Goal: Task Accomplishment & Management: Use online tool/utility

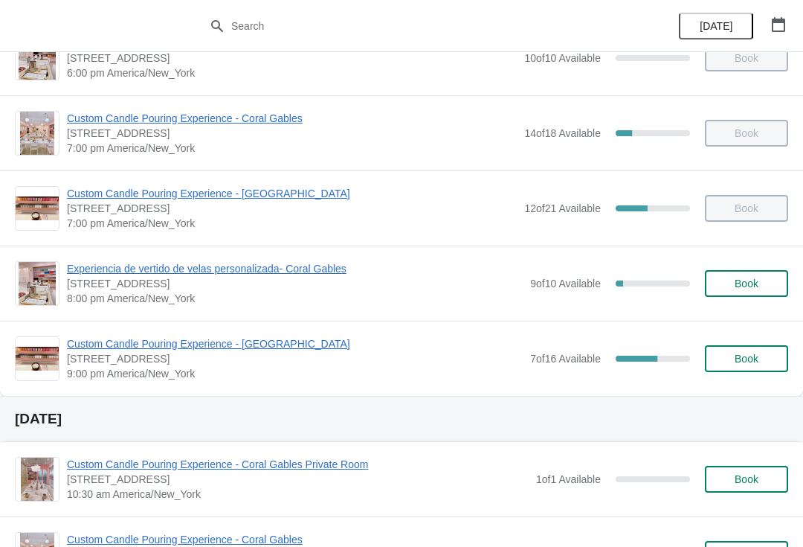
scroll to position [947, 0]
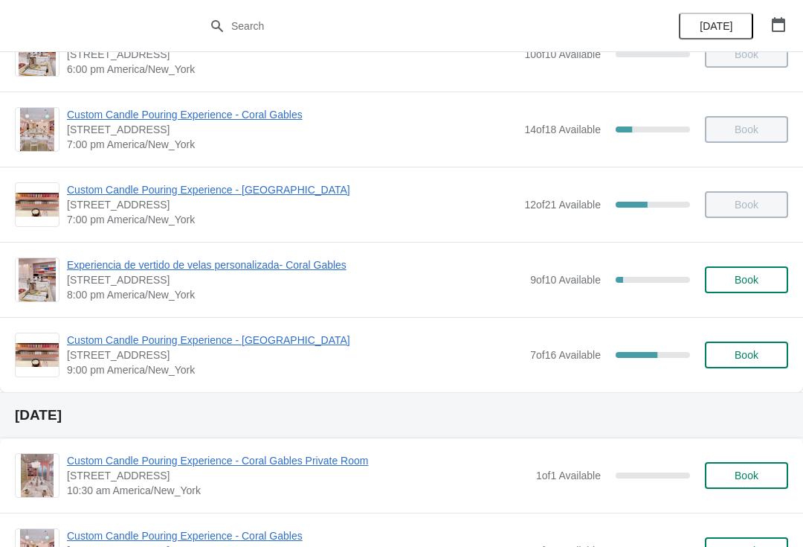
click at [271, 341] on span "Custom Candle Pouring Experience - [GEOGRAPHIC_DATA]" at bounding box center [295, 339] width 456 height 15
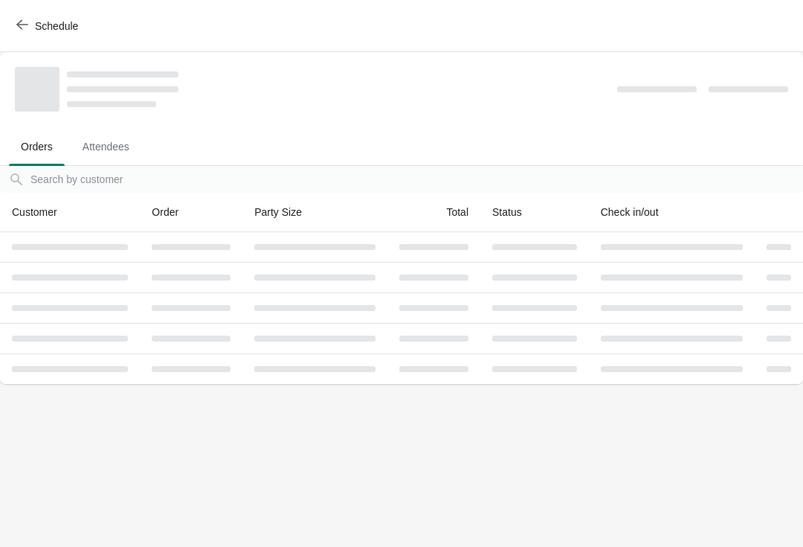
scroll to position [0, 0]
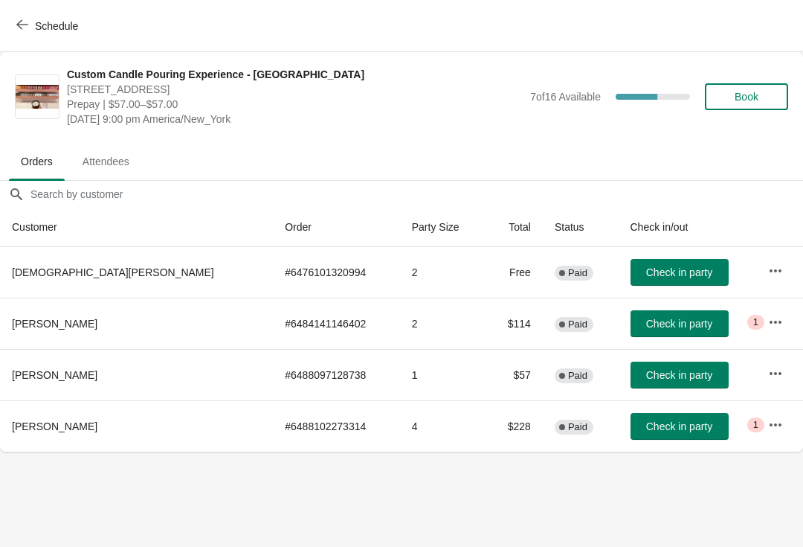
click at [767, 97] on span "Book" at bounding box center [746, 97] width 57 height 12
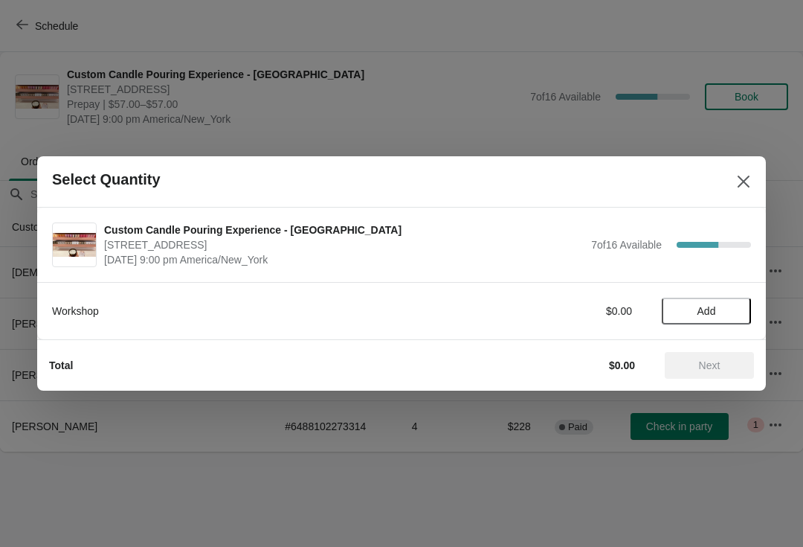
click at [730, 305] on span "Add" at bounding box center [706, 311] width 62 height 12
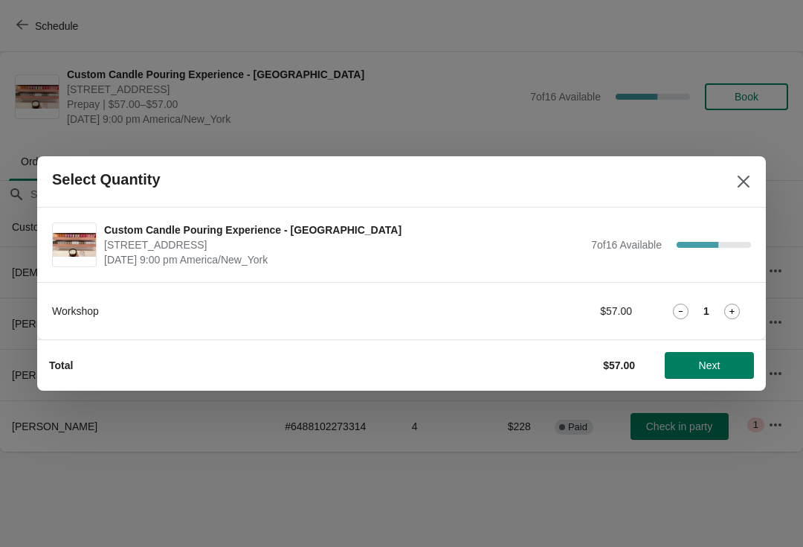
click at [706, 372] on button "Next" at bounding box center [709, 365] width 89 height 27
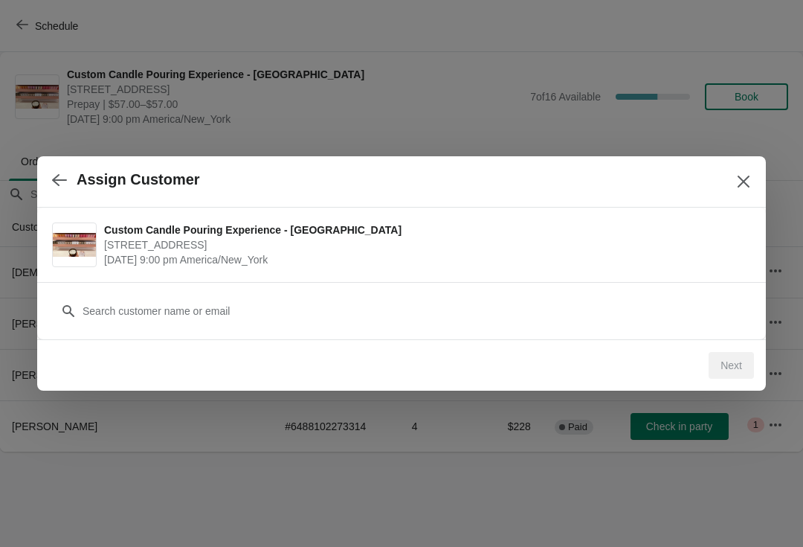
click at [506, 285] on div "Customer" at bounding box center [401, 304] width 699 height 42
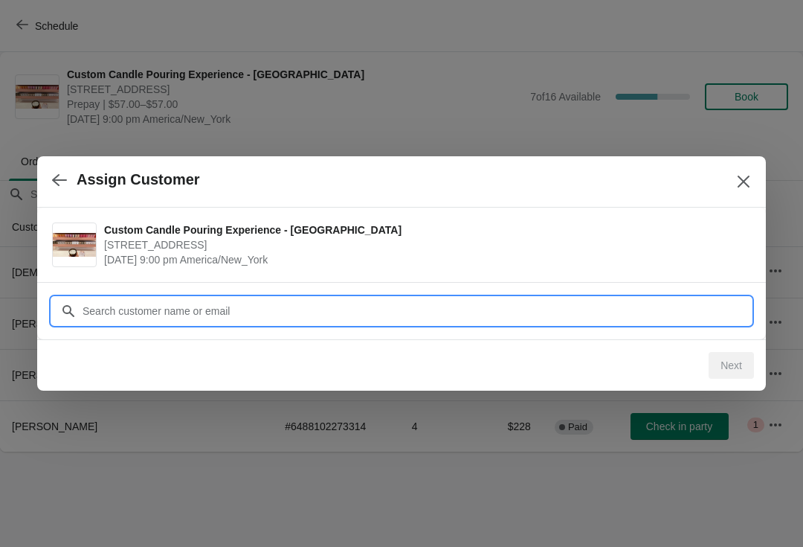
click at [538, 300] on input "Customer" at bounding box center [416, 310] width 669 height 27
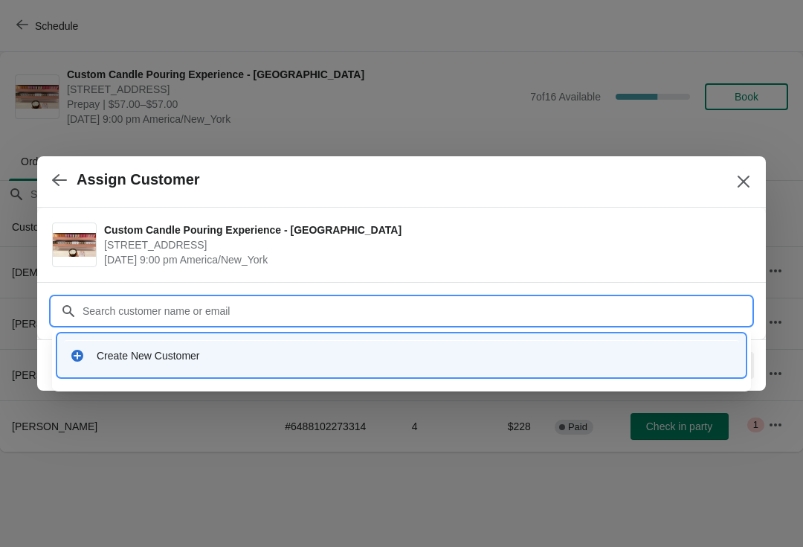
click at [201, 361] on div "Create New Customer" at bounding box center [415, 355] width 637 height 15
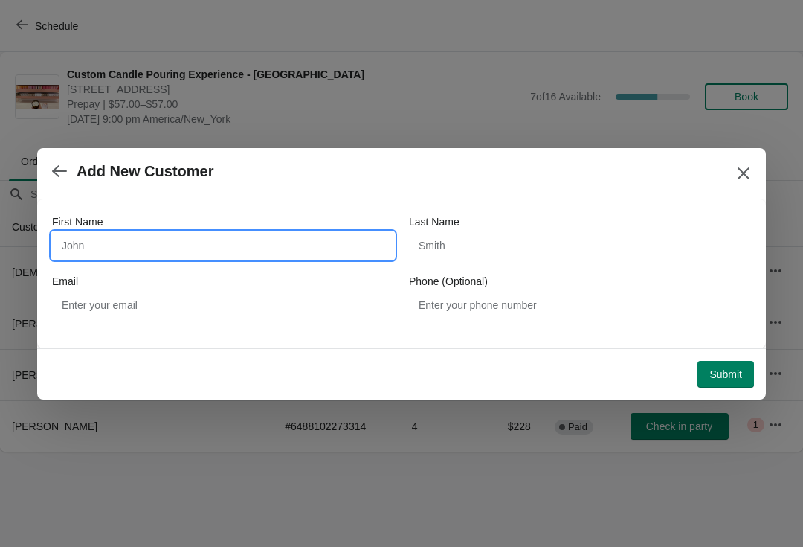
click at [249, 234] on input "First Name" at bounding box center [223, 245] width 342 height 27
type input "[PERSON_NAME]"
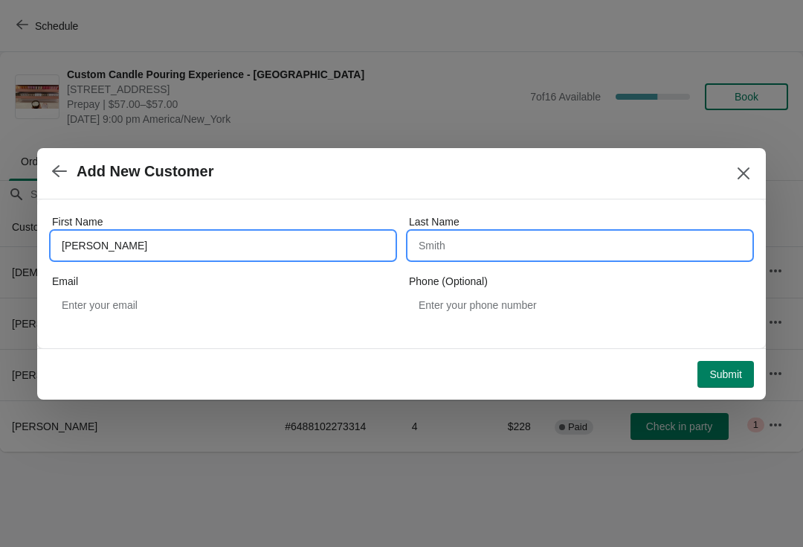
click at [660, 248] on input "Last Name" at bounding box center [580, 245] width 342 height 27
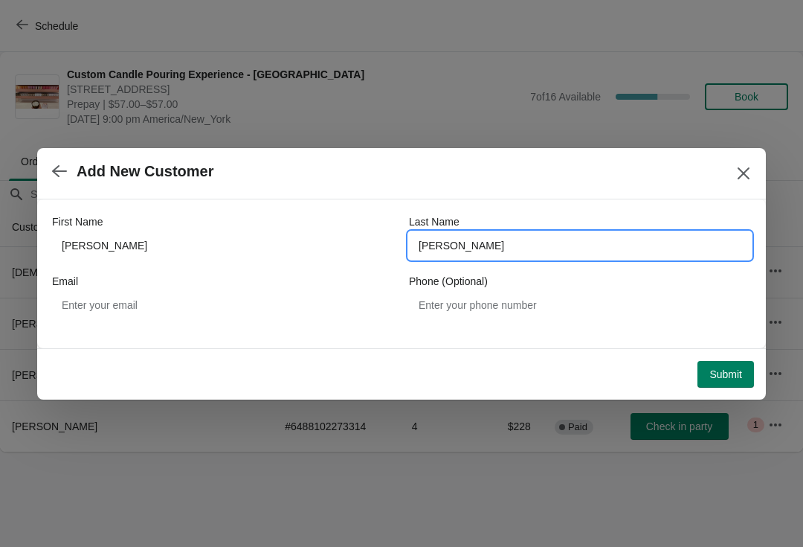
type input "[PERSON_NAME]"
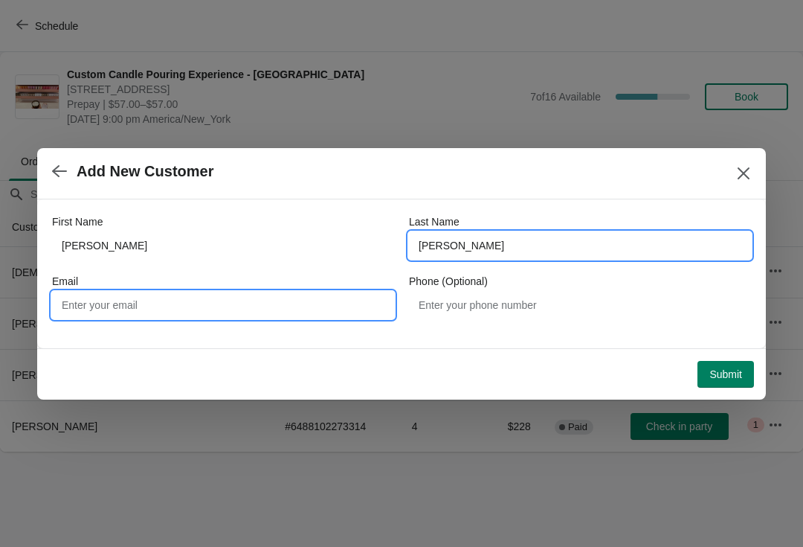
click at [90, 300] on input "Email" at bounding box center [223, 305] width 342 height 27
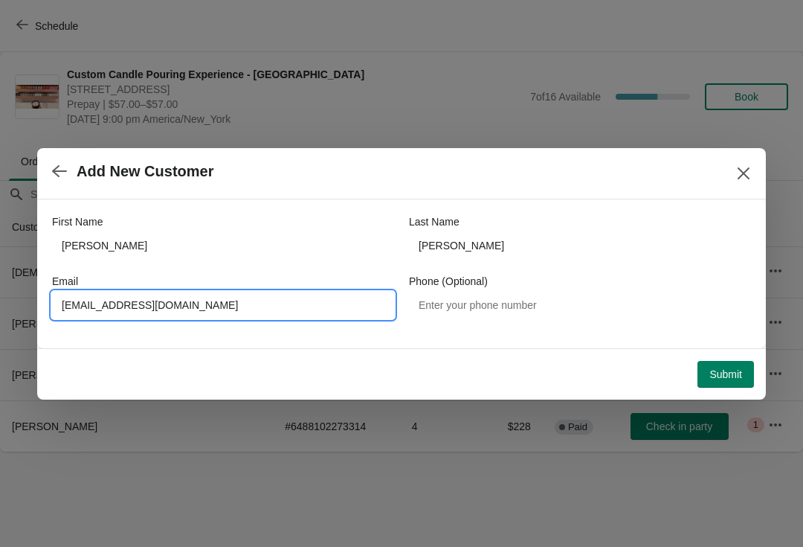
type input "[EMAIL_ADDRESS][DOMAIN_NAME]"
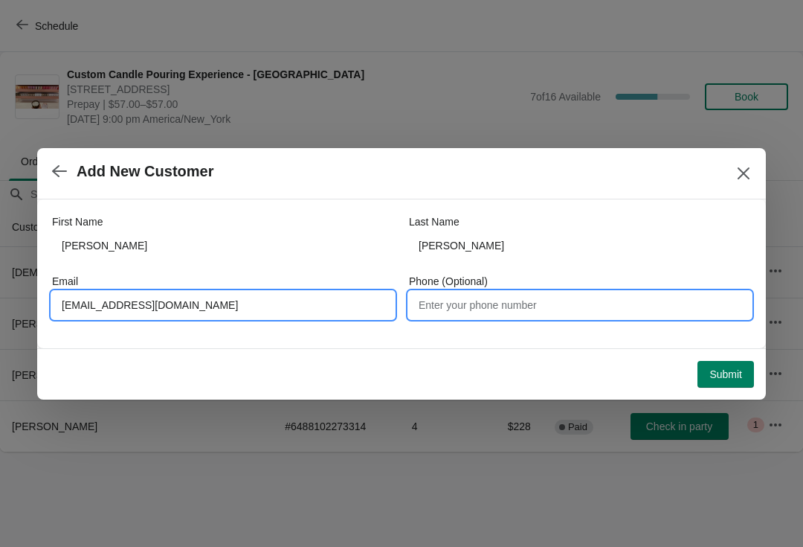
click at [457, 303] on input "Phone (Optional)" at bounding box center [580, 305] width 342 height 27
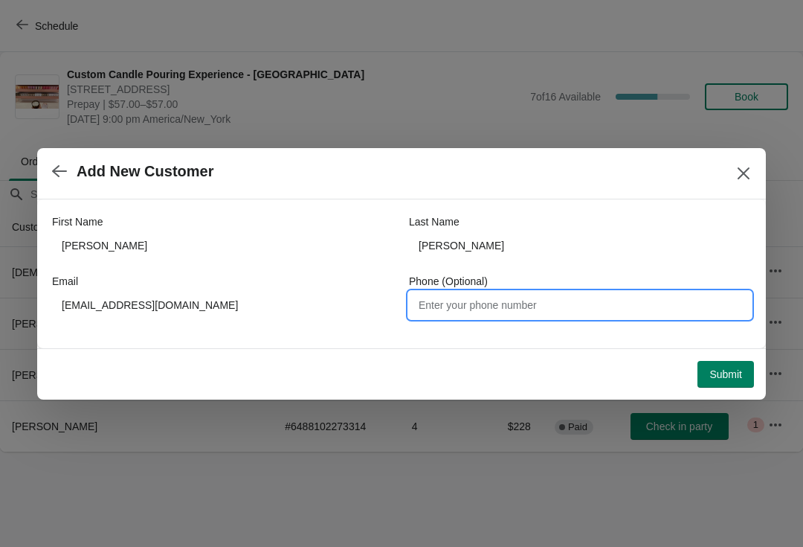
click at [721, 368] on span "Submit" at bounding box center [726, 374] width 33 height 12
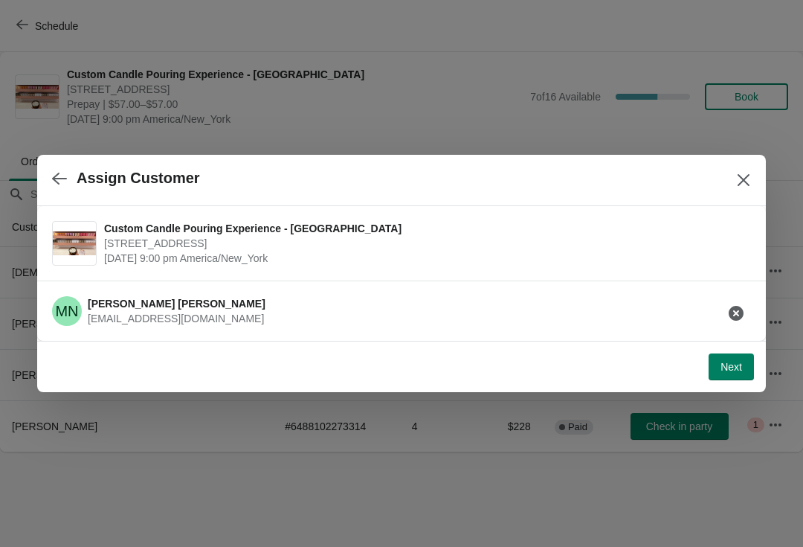
click at [739, 373] on span "Next" at bounding box center [732, 367] width 22 height 12
select select "Friend"
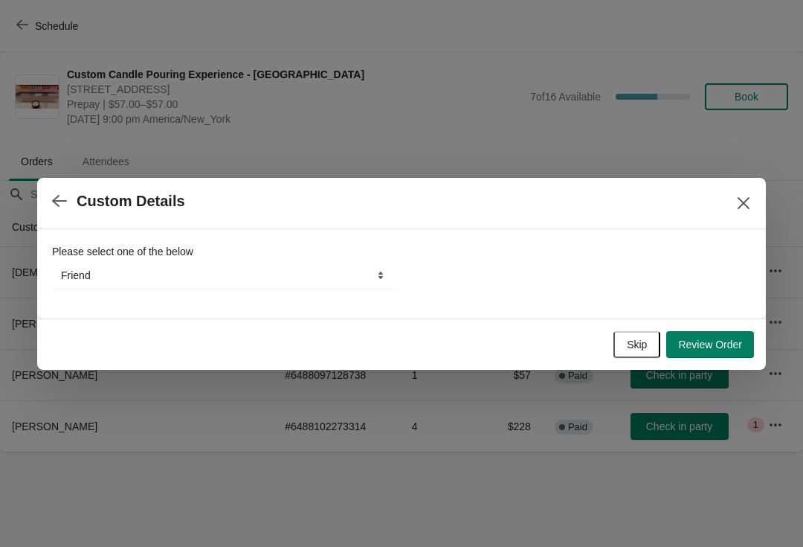
click at [621, 350] on button "Skip" at bounding box center [637, 344] width 47 height 27
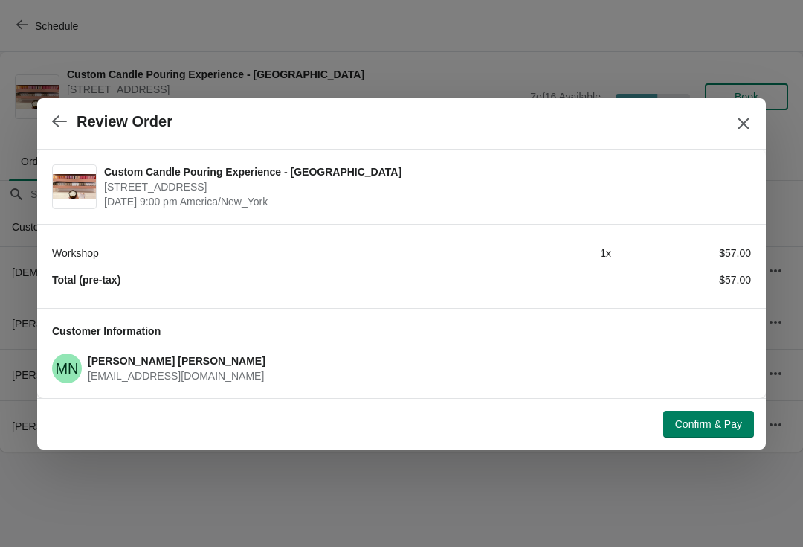
click at [696, 426] on span "Confirm & Pay" at bounding box center [708, 424] width 67 height 12
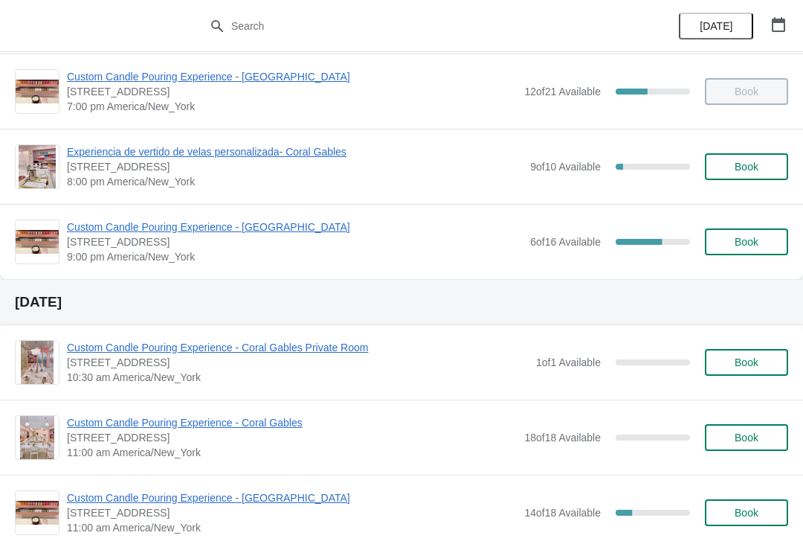
scroll to position [1064, 0]
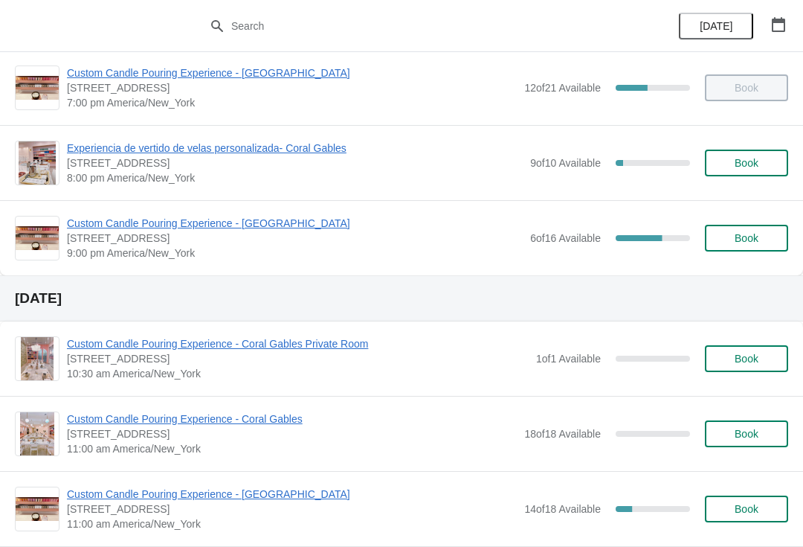
click at [268, 224] on span "Custom Candle Pouring Experience - [GEOGRAPHIC_DATA]" at bounding box center [295, 223] width 456 height 15
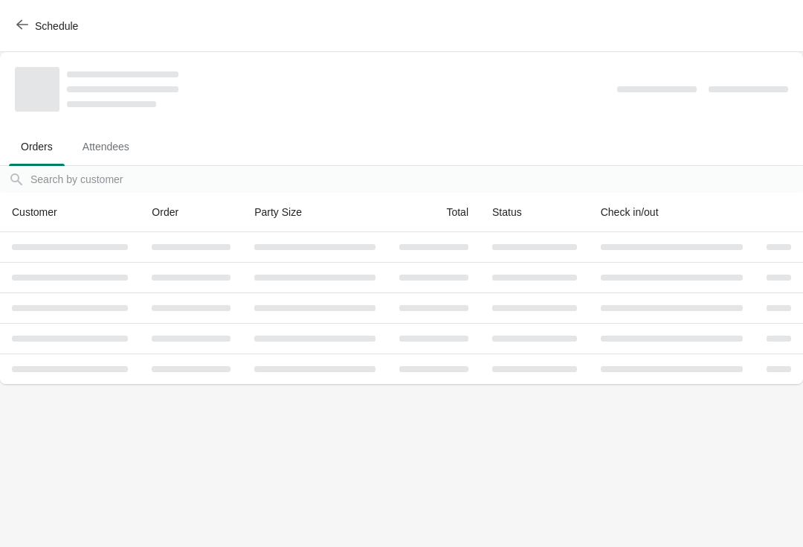
scroll to position [0, 0]
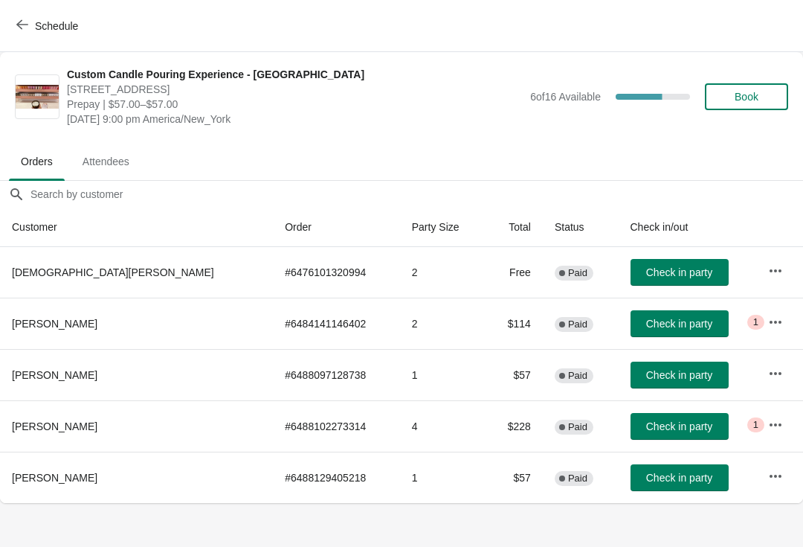
click at [747, 91] on span "Book" at bounding box center [747, 97] width 24 height 12
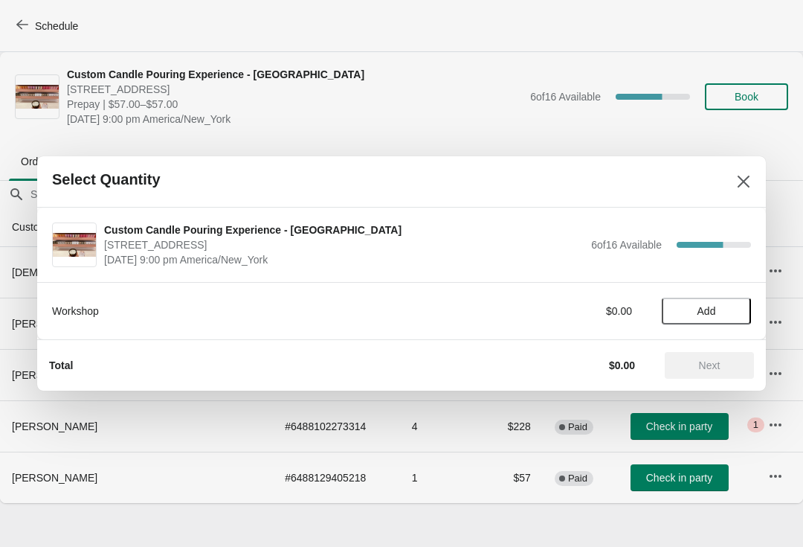
click at [714, 306] on span "Add" at bounding box center [707, 311] width 19 height 12
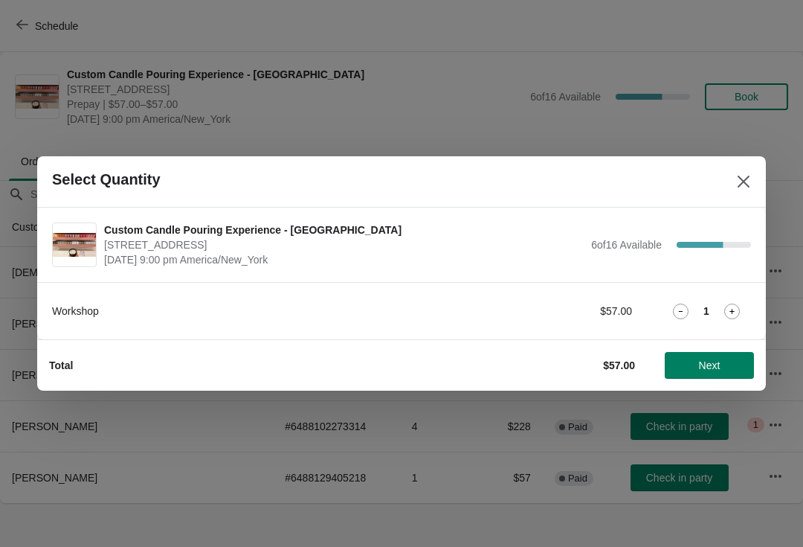
click at [733, 307] on icon at bounding box center [732, 311] width 16 height 16
click at [732, 310] on icon at bounding box center [732, 311] width 5 height 5
click at [711, 373] on button "Next" at bounding box center [709, 365] width 89 height 27
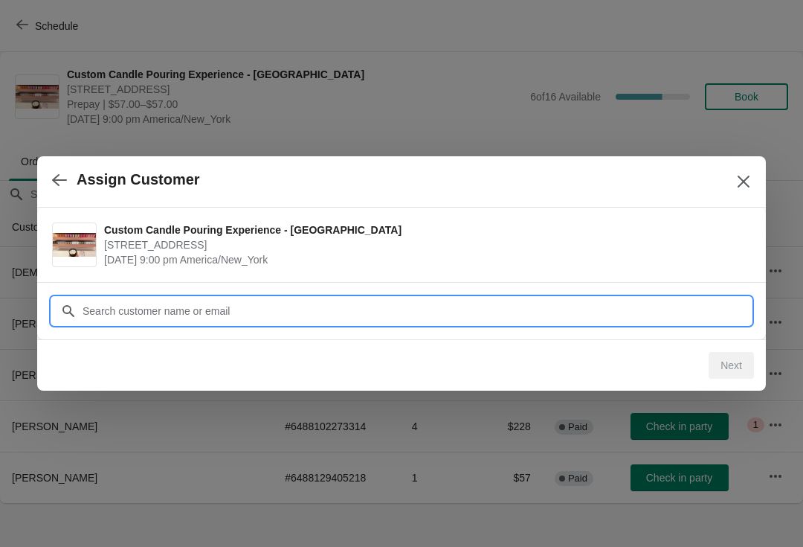
click at [306, 310] on input "Customer" at bounding box center [416, 310] width 669 height 27
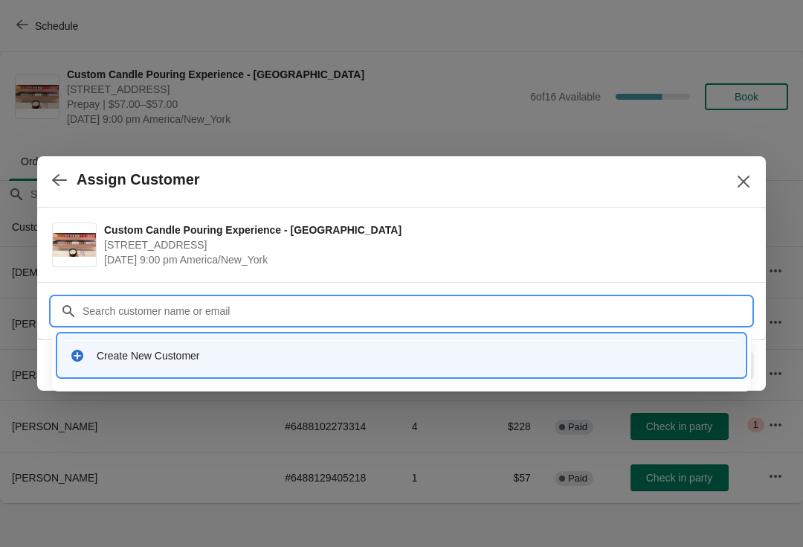
click at [199, 350] on div "Create New Customer" at bounding box center [415, 355] width 637 height 15
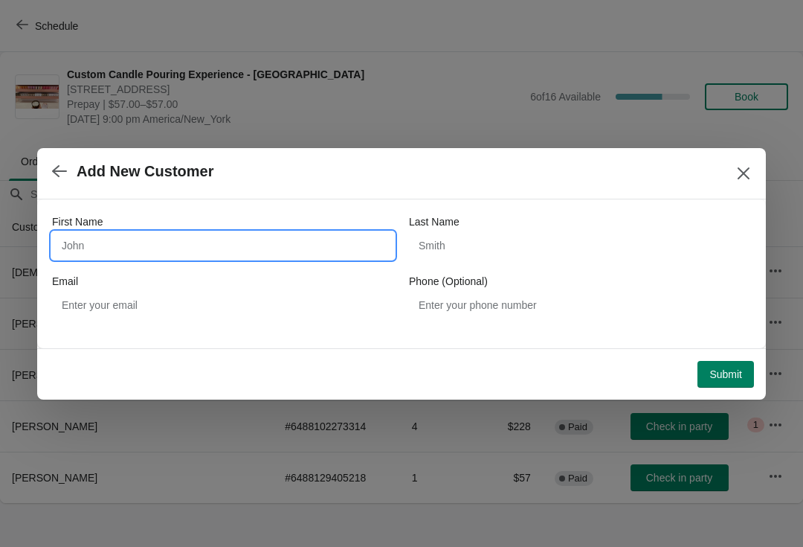
click at [158, 239] on input "First Name" at bounding box center [223, 245] width 342 height 27
type input "Lisa"
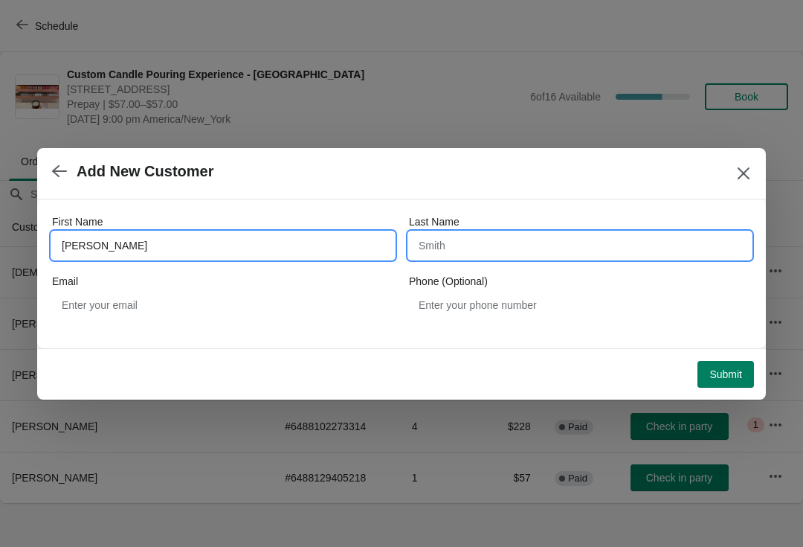
click at [551, 247] on input "Last Name" at bounding box center [580, 245] width 342 height 27
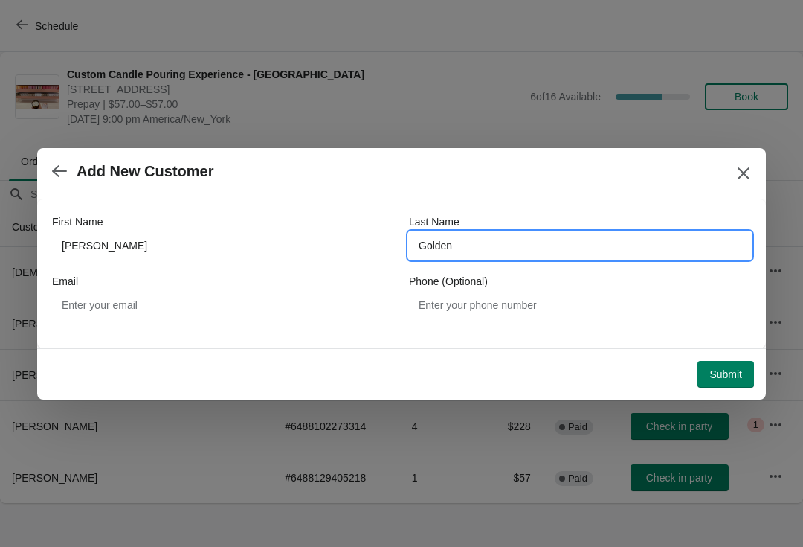
type input "Golden"
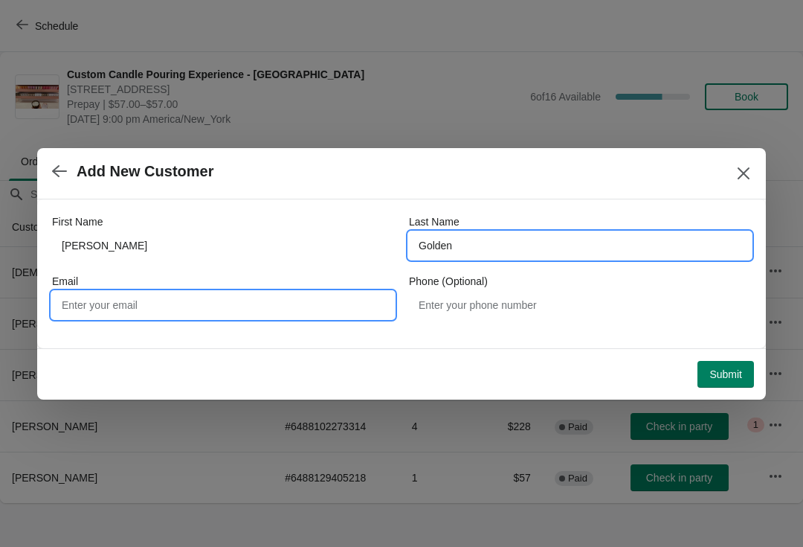
click at [283, 314] on input "Email" at bounding box center [223, 305] width 342 height 27
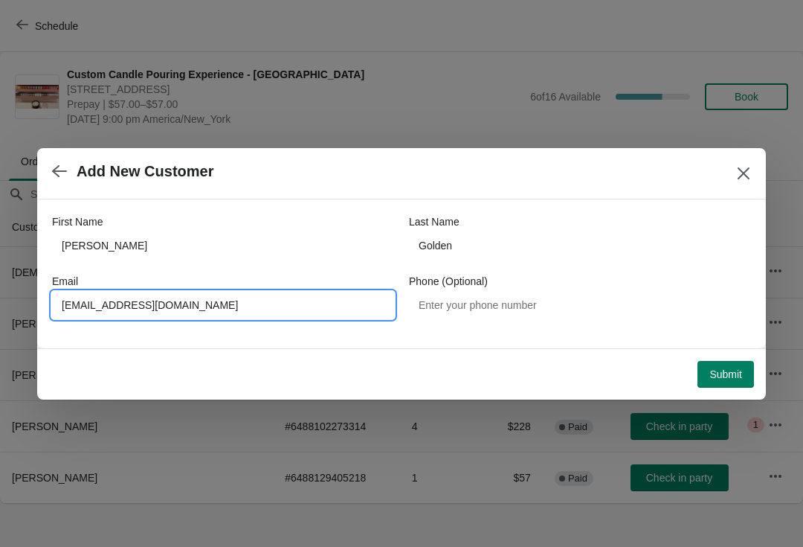
type input "Lmg@ghlawny.com"
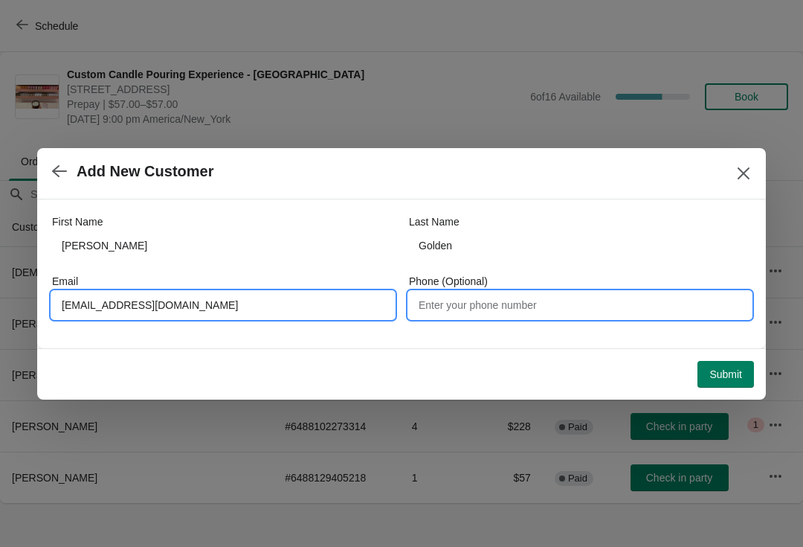
click at [614, 315] on input "Phone (Optional)" at bounding box center [580, 305] width 342 height 27
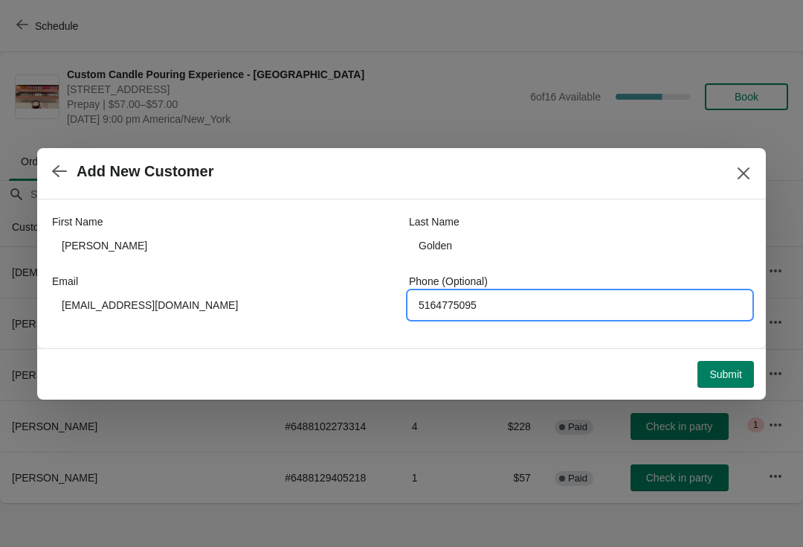
type input "5164775095"
click at [738, 379] on span "Submit" at bounding box center [726, 374] width 33 height 12
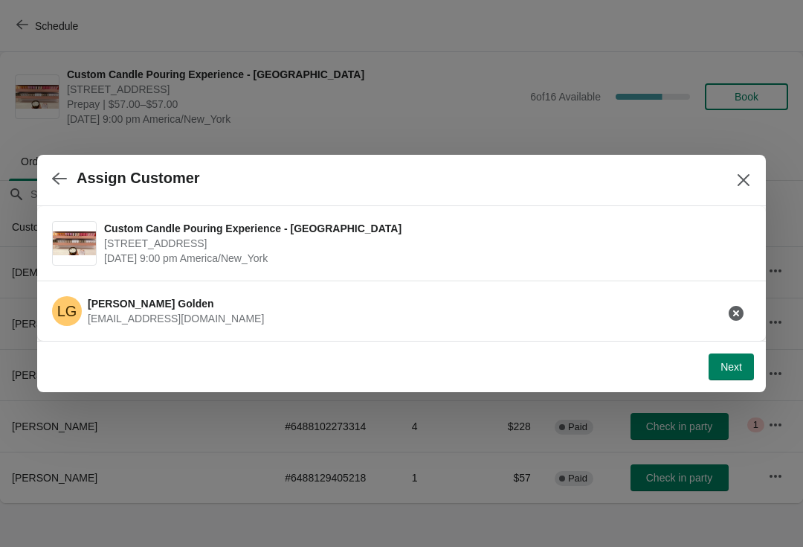
click at [718, 364] on button "Next" at bounding box center [731, 366] width 45 height 27
select select "Friend"
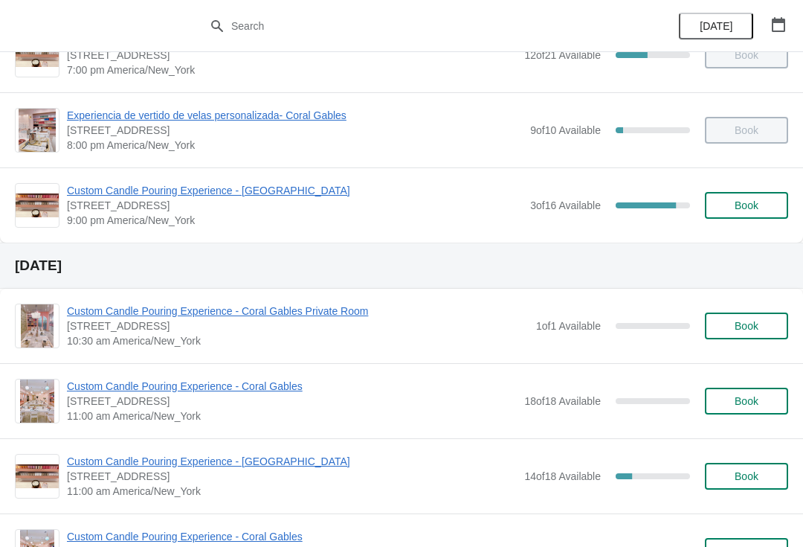
scroll to position [1098, 0]
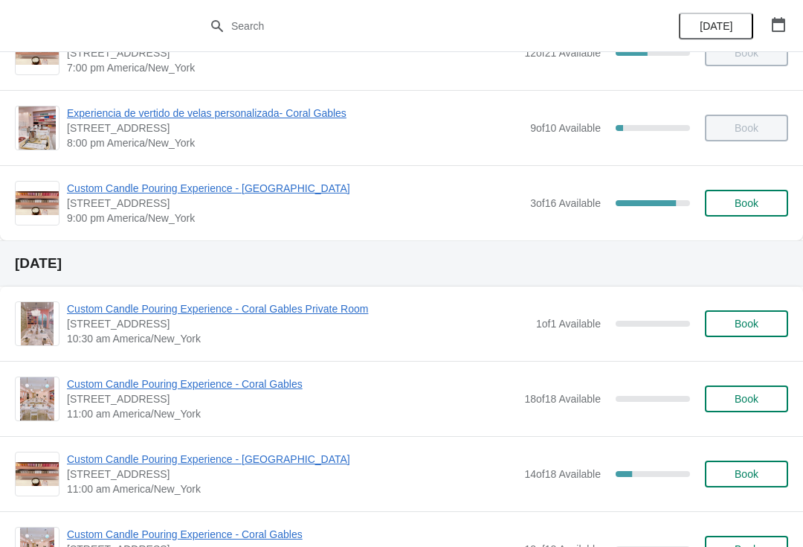
click at [277, 182] on span "Custom Candle Pouring Experience - [GEOGRAPHIC_DATA]" at bounding box center [295, 188] width 456 height 15
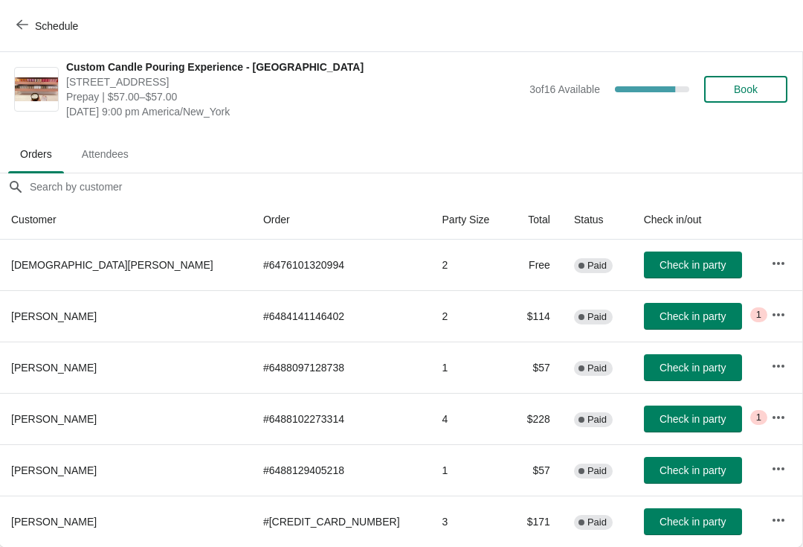
scroll to position [7, 1]
click at [657, 411] on button "Check in party" at bounding box center [693, 418] width 98 height 27
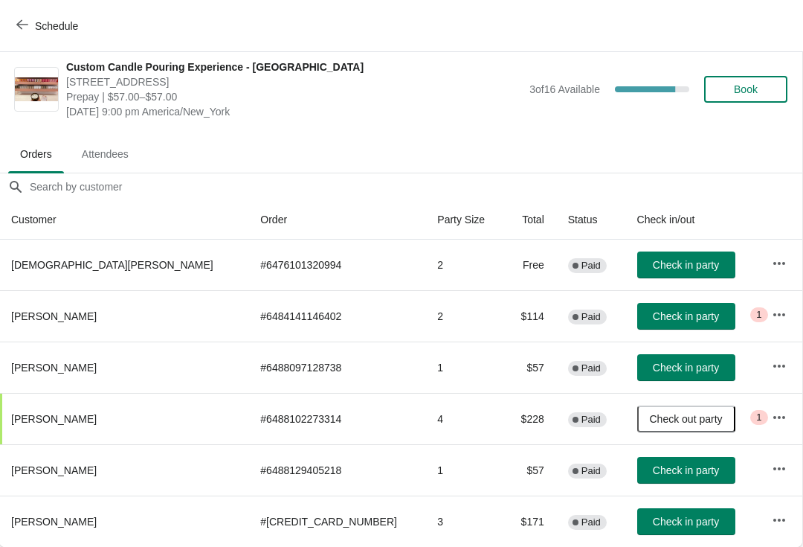
click at [654, 477] on button "Check in party" at bounding box center [686, 470] width 98 height 27
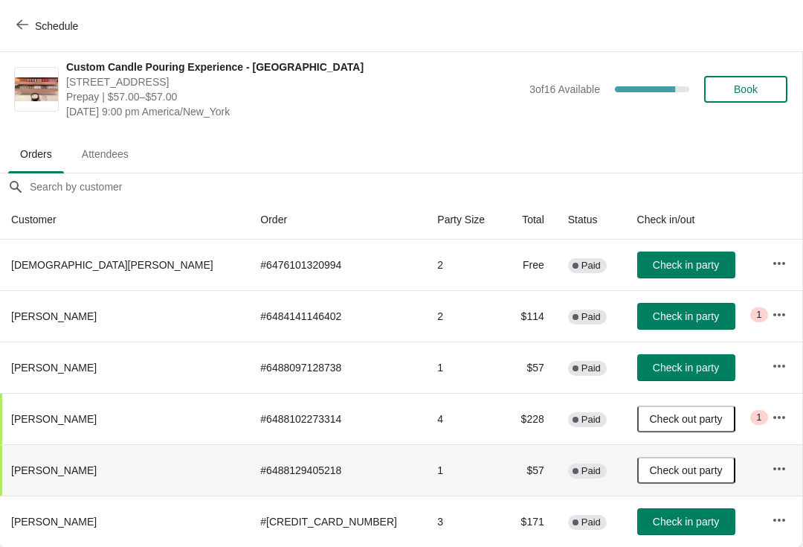
click at [651, 508] on button "Check in party" at bounding box center [686, 521] width 98 height 27
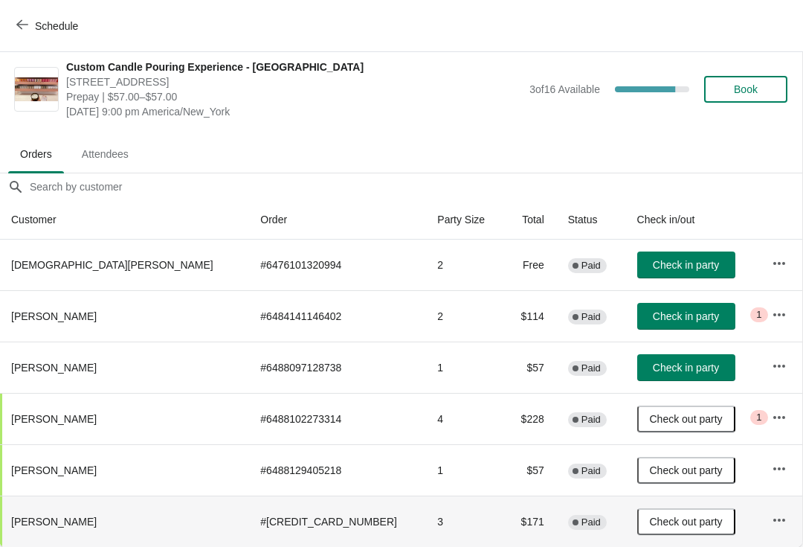
click at [653, 362] on span "Check in party" at bounding box center [686, 367] width 66 height 12
click at [317, 515] on td "# [CREDIT_CARD_NUMBER]" at bounding box center [336, 520] width 177 height 51
copy span "[PERSON_NAME]"
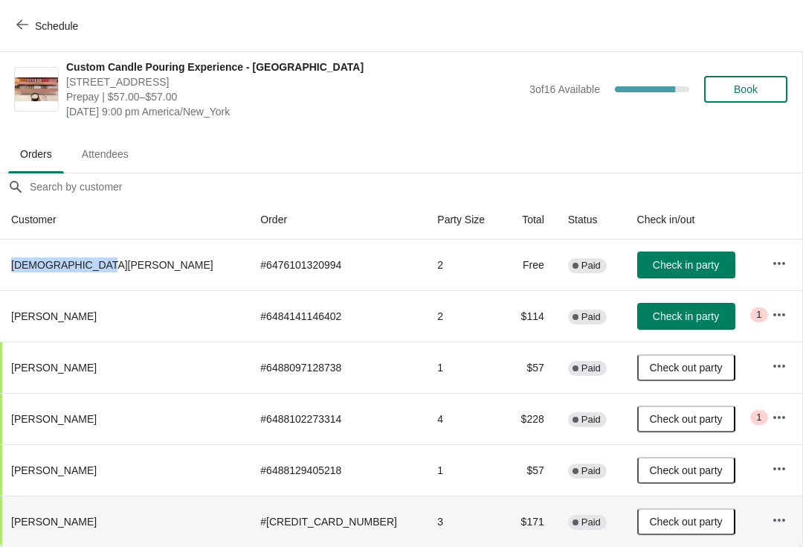
copy span "[DEMOGRAPHIC_DATA][PERSON_NAME]"
click at [657, 274] on button "Check in party" at bounding box center [686, 264] width 98 height 27
